Goal: Ask a question

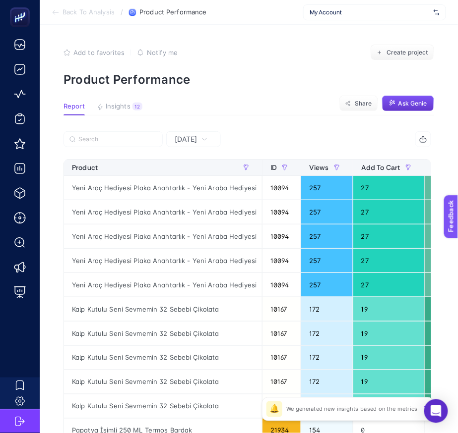
click at [414, 100] on span "Ask Genie" at bounding box center [412, 104] width 29 height 8
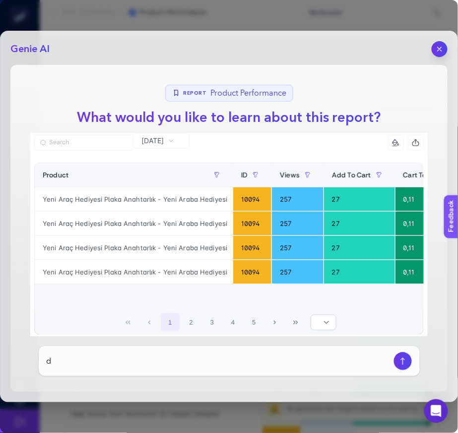
click at [228, 362] on input "d" at bounding box center [218, 362] width 343 height 12
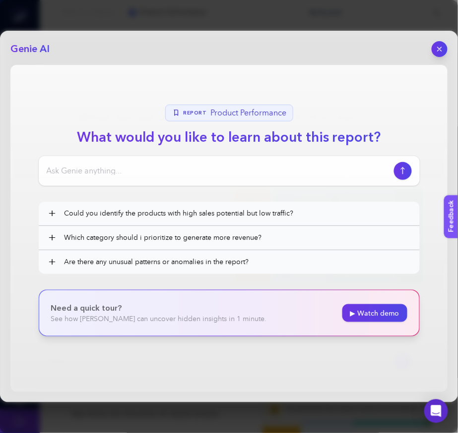
type input "datayı yorumla"
click at [271, 170] on input at bounding box center [218, 171] width 343 height 12
type input "datayı yorumka"
